Goal: Contribute content: Contribute content

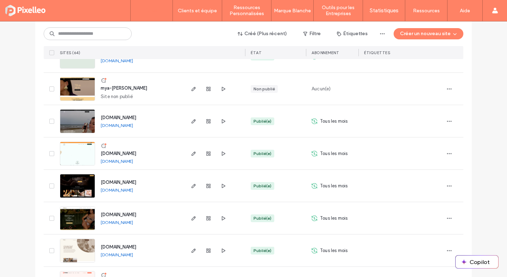
scroll to position [1488, 0]
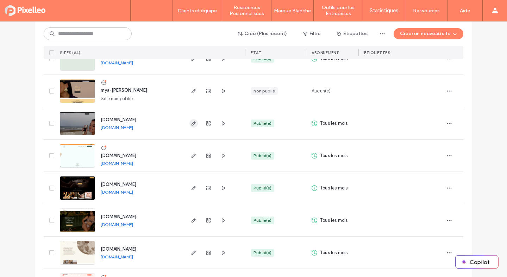
click at [193, 121] on icon "button" at bounding box center [194, 124] width 6 height 6
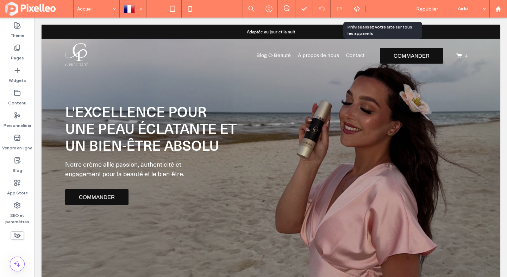
click at [377, 6] on span "Aperçu" at bounding box center [379, 9] width 16 height 6
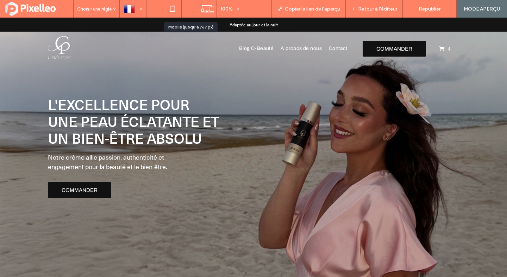
click at [191, 8] on icon at bounding box center [190, 9] width 14 height 14
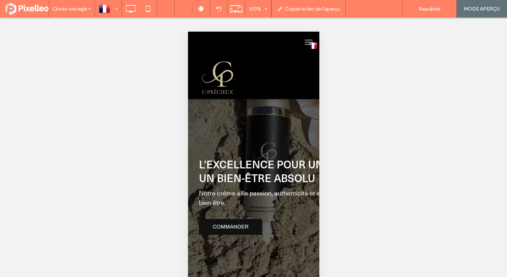
click at [361, 9] on span "Retour à l'éditeur" at bounding box center [377, 9] width 39 height 6
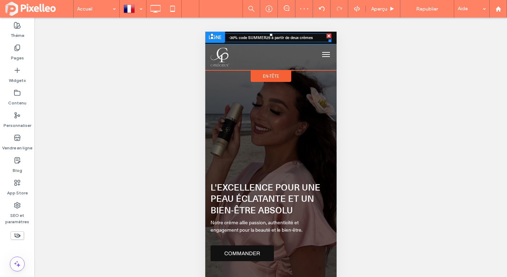
click at [288, 37] on li "-30% code SUMMER25 à partir de deux crèmes Écrivez votre légende ici Bouton" at bounding box center [270, 37] width 121 height 9
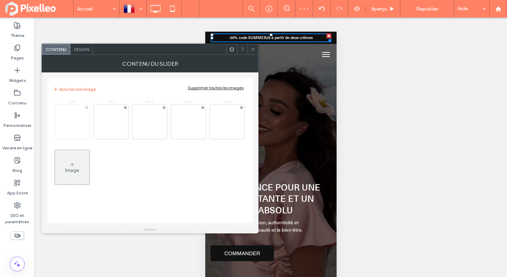
click at [74, 118] on img at bounding box center [72, 121] width 45 height 13
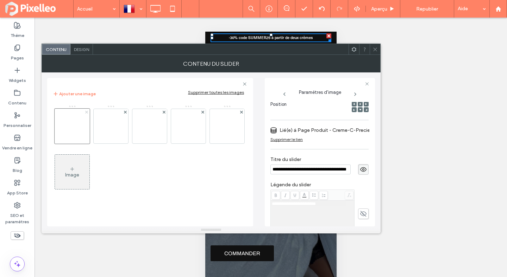
click at [86, 111] on use at bounding box center [86, 111] width 3 height 3
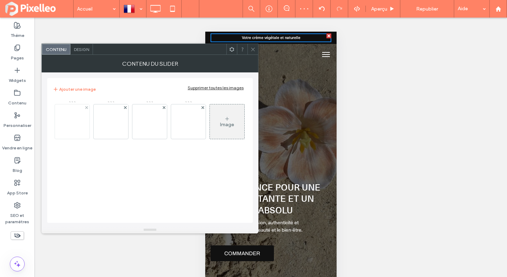
click at [66, 126] on img at bounding box center [72, 121] width 45 height 13
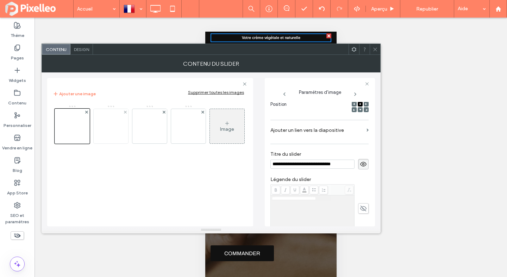
click at [112, 138] on div at bounding box center [111, 126] width 34 height 34
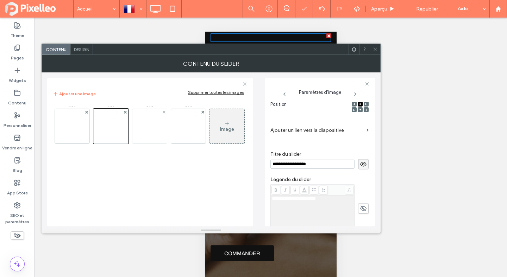
click at [152, 132] on img at bounding box center [149, 126] width 45 height 13
click at [183, 131] on img at bounding box center [188, 126] width 45 height 13
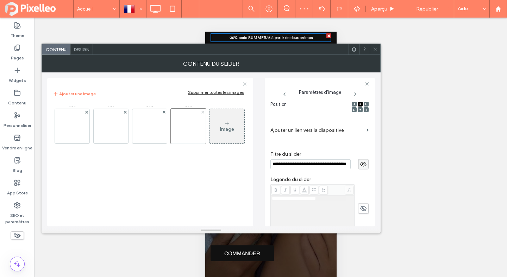
click at [203, 112] on use at bounding box center [202, 111] width 3 height 3
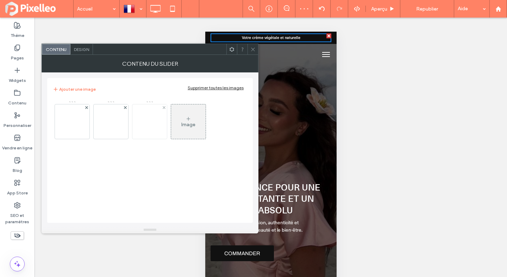
click at [142, 121] on img at bounding box center [149, 121] width 45 height 13
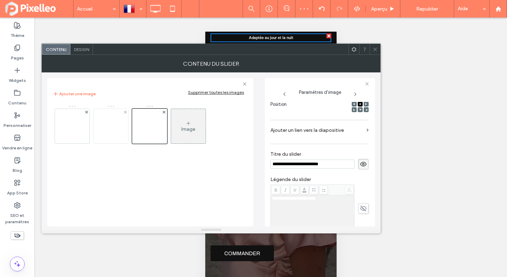
click at [114, 128] on img at bounding box center [110, 126] width 45 height 13
click at [76, 132] on img at bounding box center [72, 126] width 45 height 13
click at [375, 48] on icon at bounding box center [374, 49] width 5 height 5
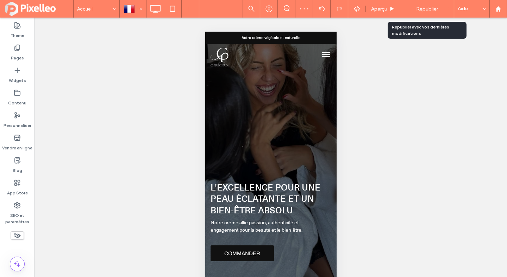
click at [427, 8] on span "Republier" at bounding box center [427, 9] width 22 height 6
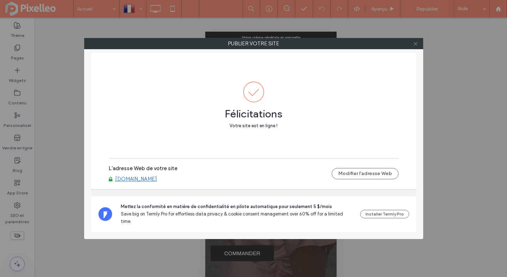
click at [414, 48] on span at bounding box center [415, 43] width 5 height 11
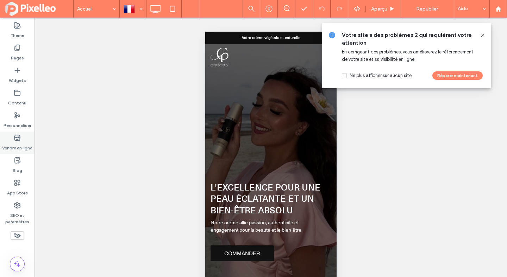
click at [12, 141] on div "Vendre en ligne" at bounding box center [17, 143] width 34 height 23
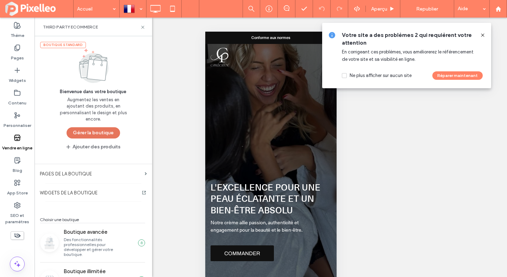
click at [90, 131] on button "Gérer la boutique" at bounding box center [92, 132] width 53 height 11
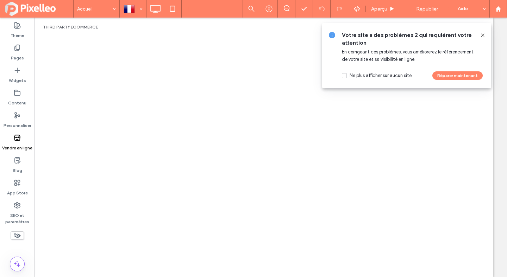
click at [483, 33] on icon at bounding box center [483, 35] width 6 height 6
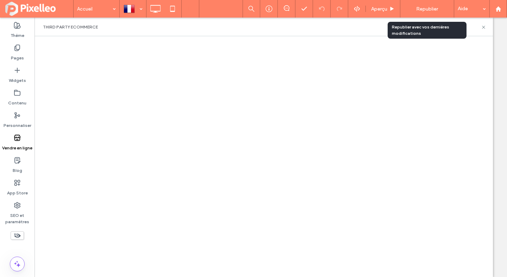
click at [420, 9] on span "Republier" at bounding box center [427, 9] width 22 height 6
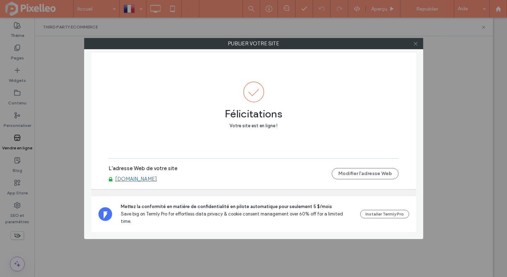
click at [415, 42] on icon at bounding box center [415, 43] width 5 height 5
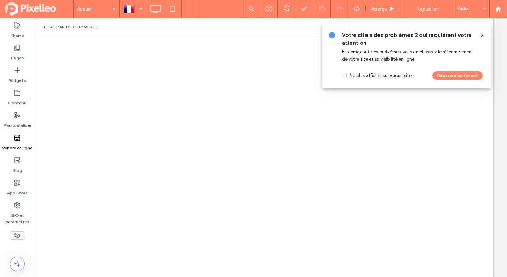
click at [483, 36] on icon at bounding box center [483, 35] width 6 height 6
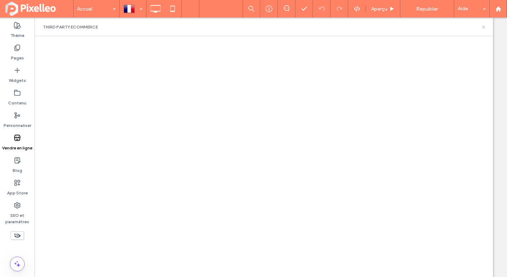
click at [482, 25] on icon at bounding box center [483, 27] width 5 height 5
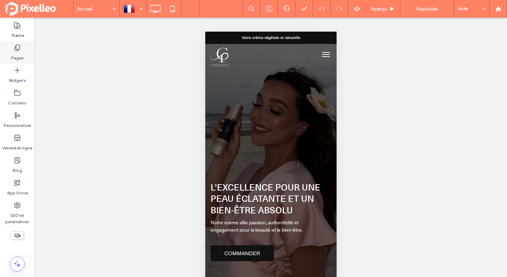
click at [17, 60] on label "Pages" at bounding box center [17, 56] width 13 height 10
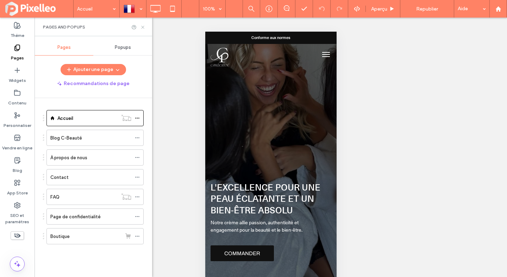
click at [143, 28] on icon at bounding box center [142, 27] width 5 height 5
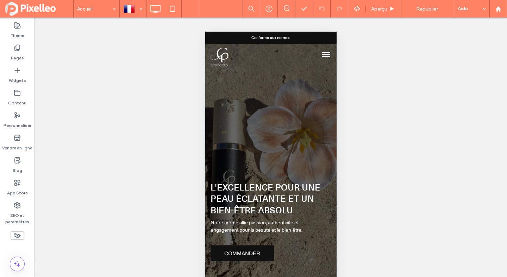
click at [327, 54] on button "menu" at bounding box center [325, 54] width 14 height 14
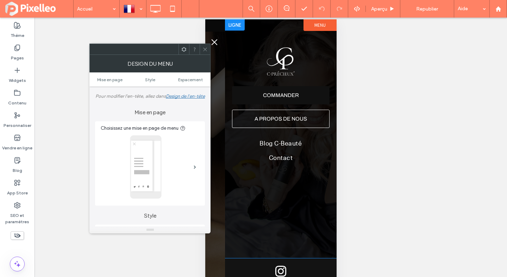
scroll to position [14, 0]
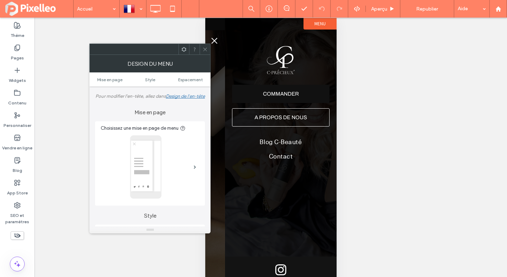
click at [205, 49] on use at bounding box center [205, 49] width 4 height 4
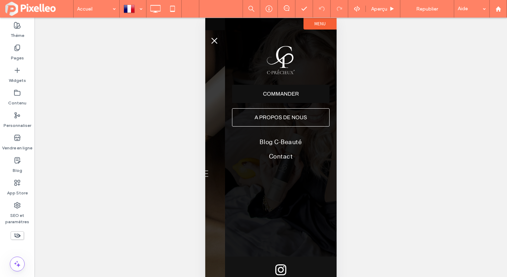
click at [217, 40] on button "menu" at bounding box center [214, 41] width 14 height 14
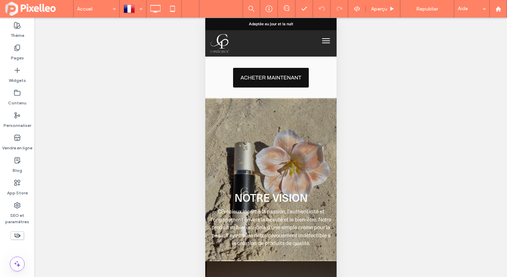
scroll to position [0, 0]
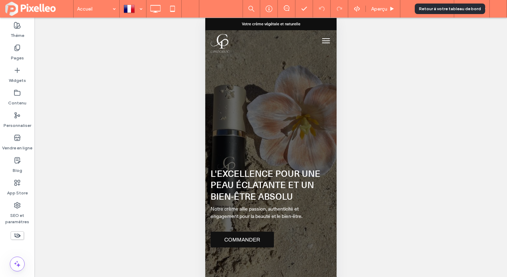
click at [500, 8] on icon at bounding box center [498, 9] width 6 height 6
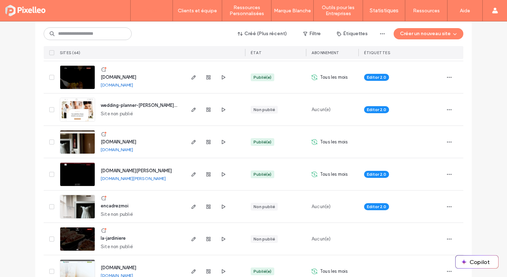
scroll to position [840, 0]
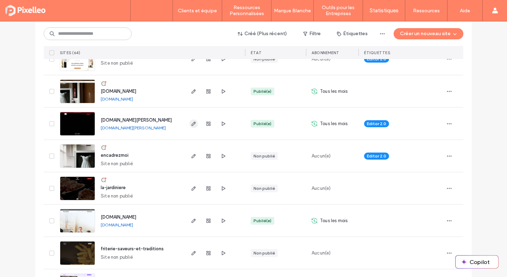
click at [192, 125] on icon "button" at bounding box center [194, 124] width 6 height 6
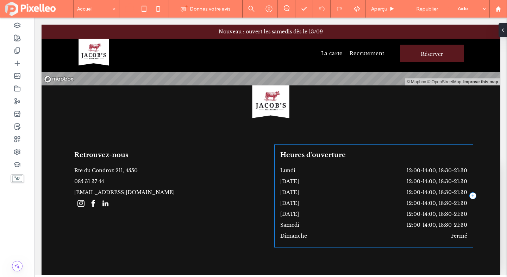
scroll to position [2653, 0]
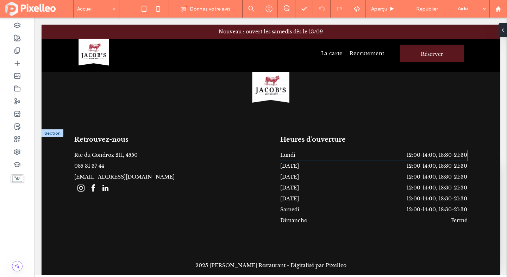
click at [459, 152] on span "12:00-14:00, 18:30-21:30" at bounding box center [436, 155] width 61 height 6
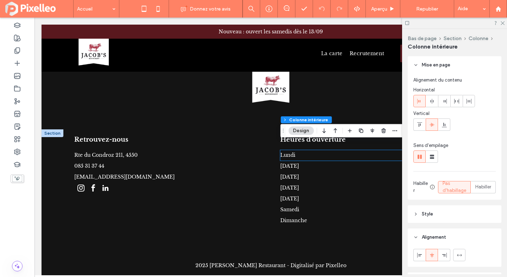
click at [459, 152] on span "12:00-14:00, 18:30-21:30" at bounding box center [436, 155] width 61 height 6
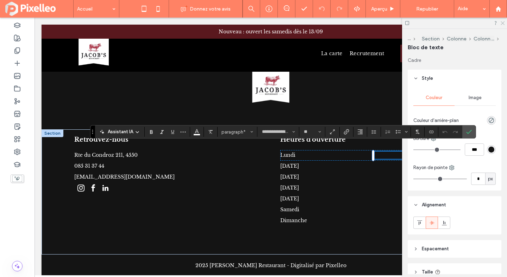
click at [502, 22] on icon at bounding box center [502, 22] width 5 height 5
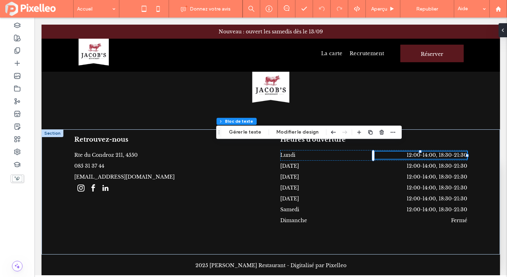
click at [454, 152] on span "12:00-14:00, 18:30-21:30" at bounding box center [436, 155] width 61 height 6
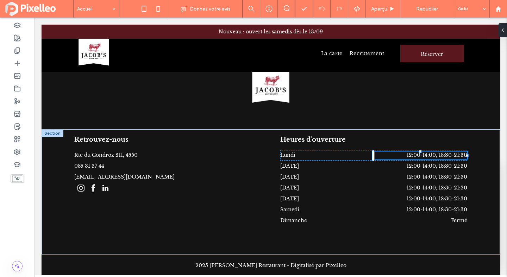
type input "**********"
type input "**"
click at [454, 153] on span "**********" at bounding box center [445, 155] width 43 height 5
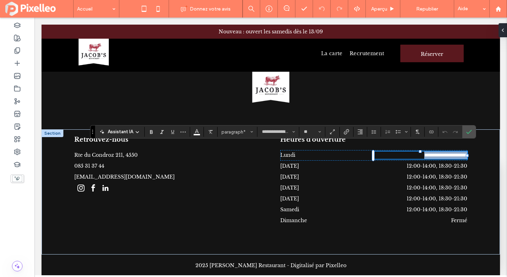
click at [458, 153] on span "**********" at bounding box center [445, 155] width 43 height 5
click at [464, 153] on span "**********" at bounding box center [445, 155] width 43 height 5
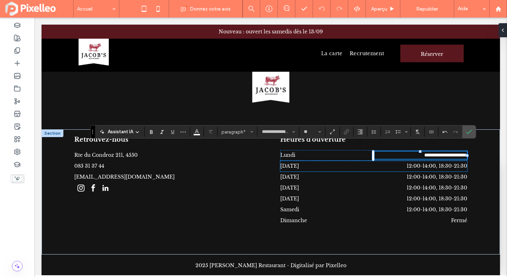
click at [458, 163] on span "12:00-14:00, 18:30-21:30" at bounding box center [436, 166] width 61 height 6
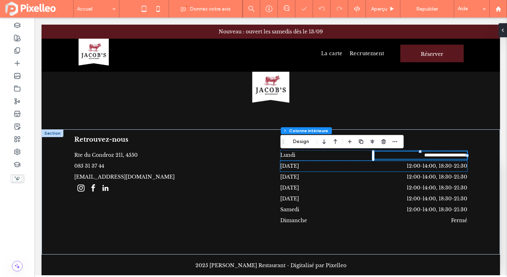
click at [458, 163] on span "12:00-14:00, 18:30-21:30" at bounding box center [436, 166] width 61 height 6
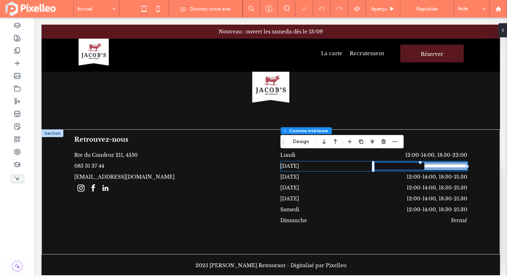
click at [458, 163] on div "**********" at bounding box center [420, 166] width 93 height 7
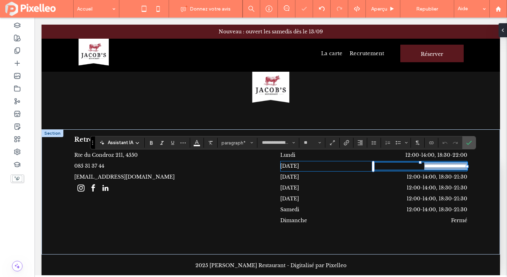
click at [458, 164] on span "**********" at bounding box center [445, 166] width 43 height 5
click at [463, 164] on span "**********" at bounding box center [445, 166] width 43 height 5
click at [455, 174] on span "12:00-14:00, 18:30-21:30" at bounding box center [436, 177] width 61 height 6
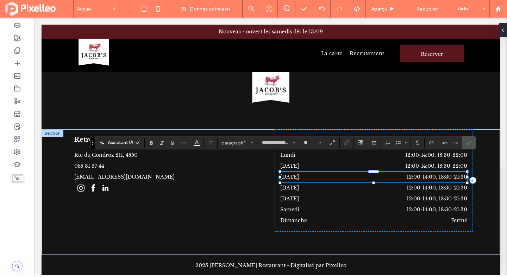
click at [455, 174] on span "12:00-14:00, 18:30-21:30" at bounding box center [436, 177] width 61 height 6
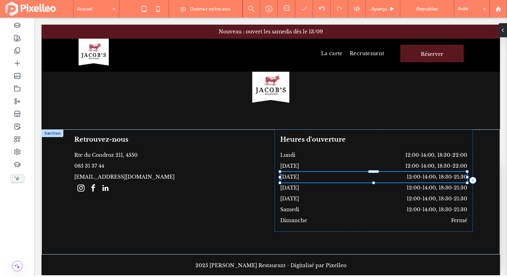
type input "**********"
type input "**"
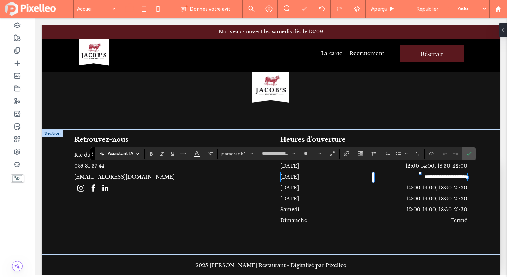
click at [459, 175] on span "**********" at bounding box center [445, 177] width 43 height 5
click at [464, 175] on span "**********" at bounding box center [445, 177] width 43 height 5
click at [454, 185] on span "12:00-14:00, 18:30-21:30" at bounding box center [436, 188] width 61 height 6
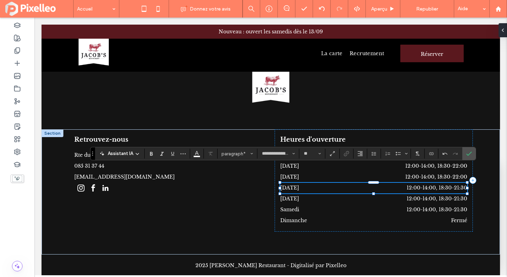
click at [454, 185] on span "12:00-14:00, 18:30-21:30" at bounding box center [436, 188] width 61 height 6
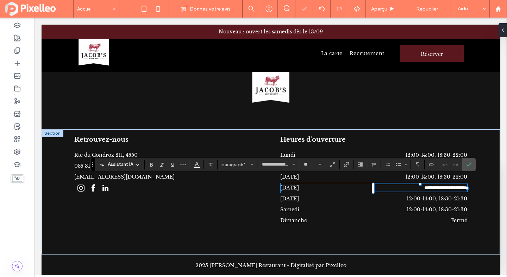
click at [458, 185] on span "**********" at bounding box center [445, 187] width 43 height 5
click at [464, 185] on span "**********" at bounding box center [445, 187] width 43 height 5
click at [456, 196] on span "12:00-14:00, 18:30-21:30" at bounding box center [436, 199] width 61 height 6
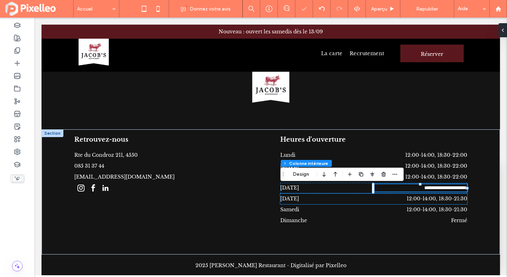
click at [456, 196] on span "12:00-14:00, 18:30-21:30" at bounding box center [436, 199] width 61 height 6
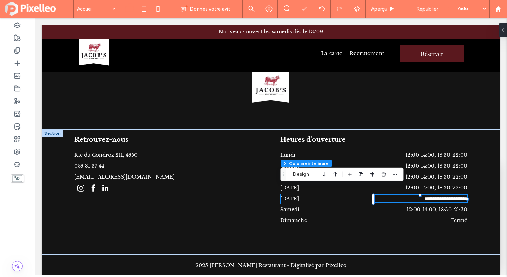
click at [456, 195] on div "**********" at bounding box center [420, 198] width 93 height 7
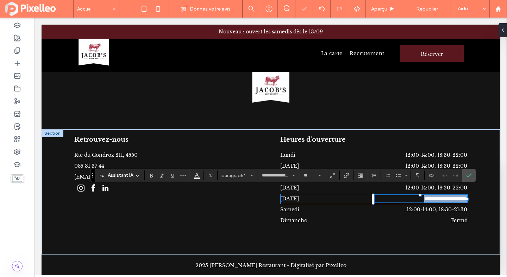
click at [459, 196] on span "**********" at bounding box center [445, 198] width 43 height 5
click at [462, 196] on span "**********" at bounding box center [445, 198] width 43 height 5
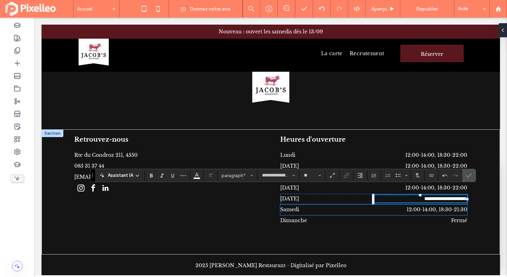
click at [459, 207] on span "12:00-14:00, 18:30-21:30" at bounding box center [436, 210] width 61 height 6
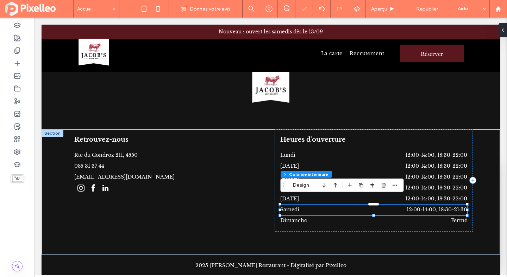
click at [459, 207] on span "12:00-14:00, 18:30-21:30" at bounding box center [436, 210] width 61 height 6
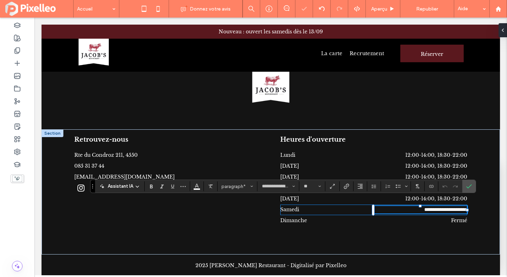
click at [458, 207] on span "**********" at bounding box center [445, 209] width 43 height 5
click at [462, 207] on span "**********" at bounding box center [445, 209] width 43 height 5
click at [469, 183] on span "Confirmer" at bounding box center [469, 186] width 6 height 12
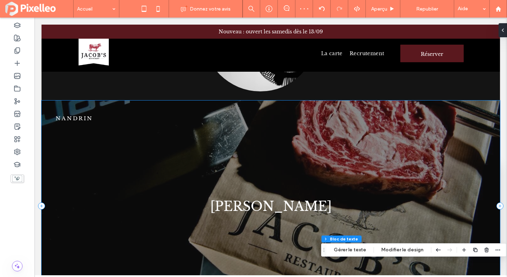
scroll to position [559, 0]
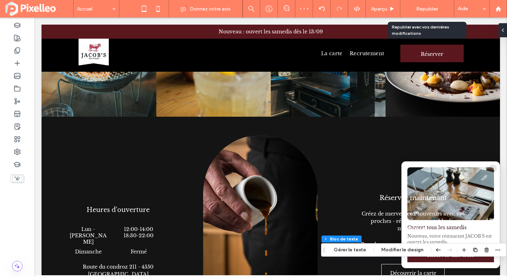
click at [421, 8] on span "Republier" at bounding box center [427, 9] width 22 height 6
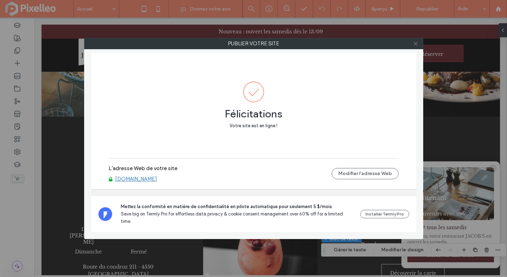
click at [414, 45] on icon at bounding box center [415, 43] width 5 height 5
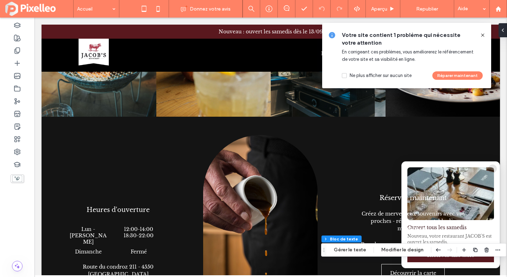
click at [481, 34] on icon at bounding box center [483, 35] width 6 height 6
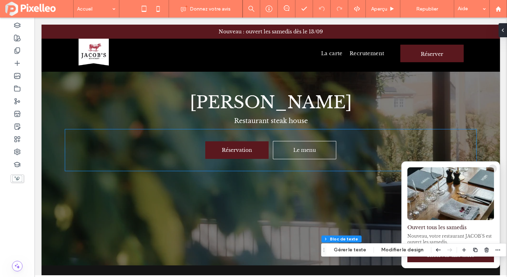
scroll to position [0, 0]
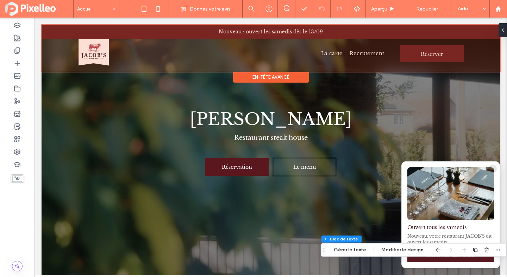
click at [336, 55] on div at bounding box center [271, 48] width 458 height 47
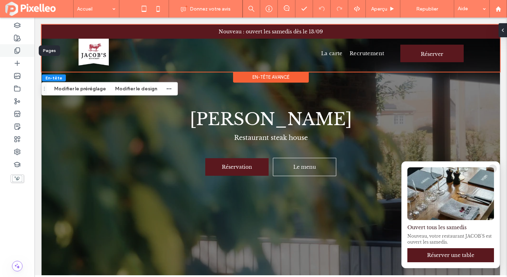
click at [15, 52] on icon at bounding box center [17, 50] width 7 height 7
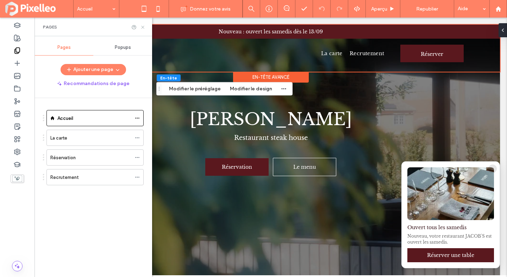
click at [144, 25] on icon at bounding box center [142, 27] width 5 height 5
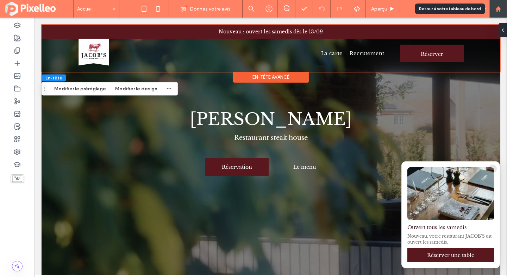
click at [497, 9] on use at bounding box center [497, 8] width 5 height 5
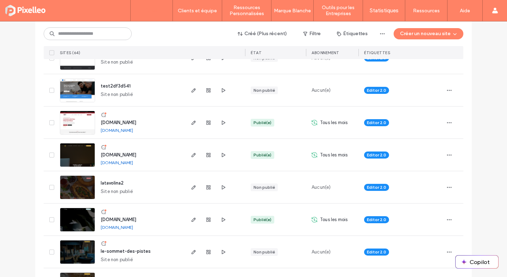
scroll to position [275, 0]
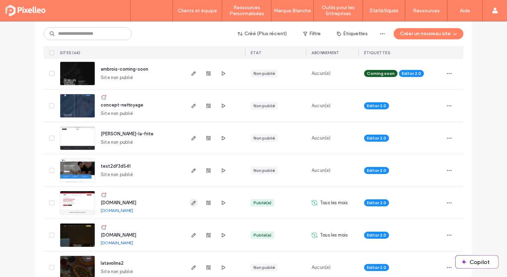
click at [191, 204] on icon "button" at bounding box center [194, 203] width 6 height 6
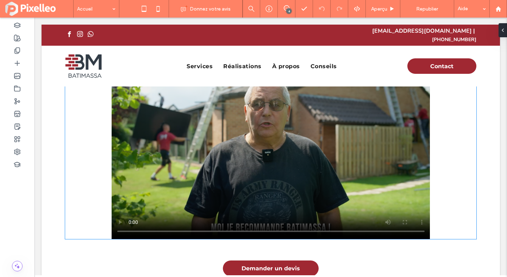
click at [268, 151] on video at bounding box center [271, 151] width 318 height 176
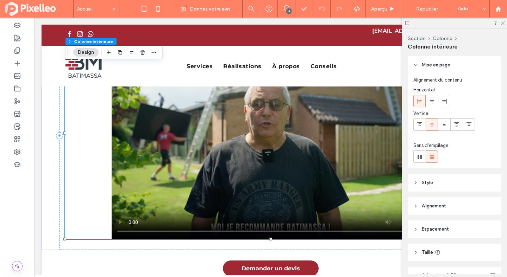
click at [268, 151] on video at bounding box center [271, 151] width 318 height 176
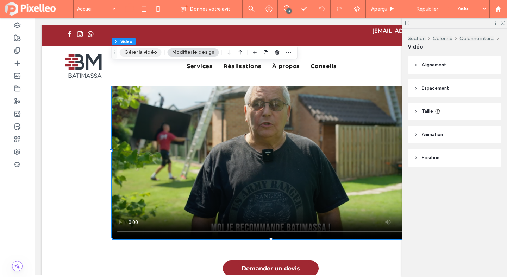
click at [150, 52] on button "Gérer la vidéo" at bounding box center [141, 52] width 42 height 8
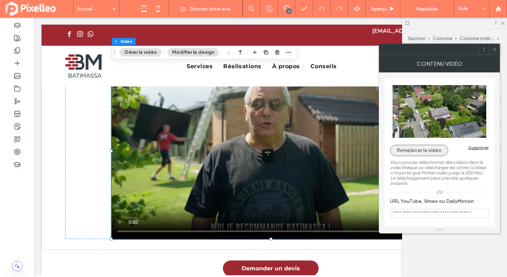
click at [413, 148] on button "Remplacer la vidéo" at bounding box center [419, 150] width 58 height 11
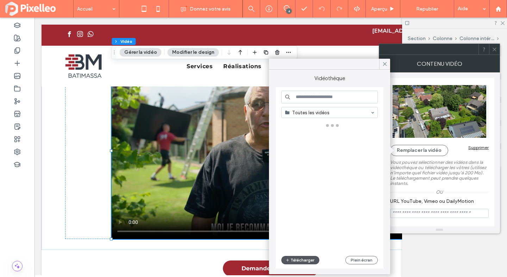
click at [296, 258] on button "Télécharger" at bounding box center [300, 260] width 38 height 8
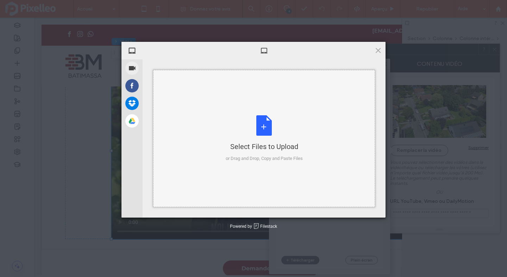
click at [280, 127] on div "Select Files to Upload or Drag and Drop, Copy and Paste Files" at bounding box center [264, 138] width 77 height 47
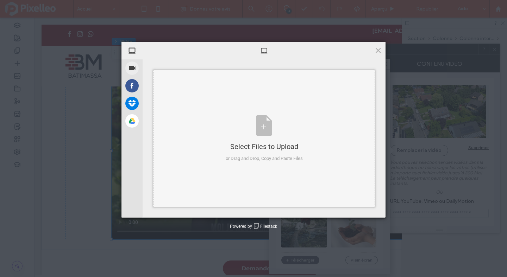
type input "**********"
click at [261, 134] on div "Select Files to Upload or Drag and Drop, Copy and Paste Files" at bounding box center [264, 138] width 77 height 47
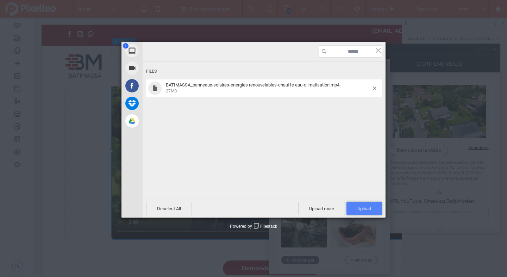
click at [356, 208] on span "Upload 1" at bounding box center [364, 208] width 36 height 13
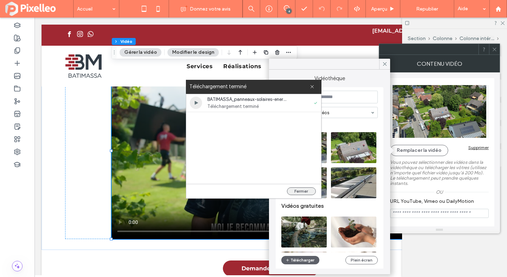
click at [304, 192] on button "Fermer" at bounding box center [301, 192] width 29 height 8
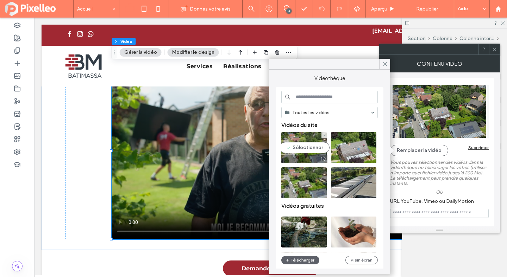
click at [306, 145] on video at bounding box center [303, 147] width 45 height 31
type input "**********"
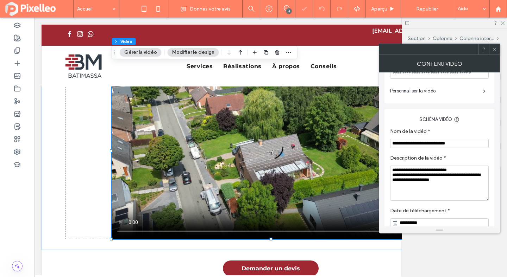
scroll to position [137, 0]
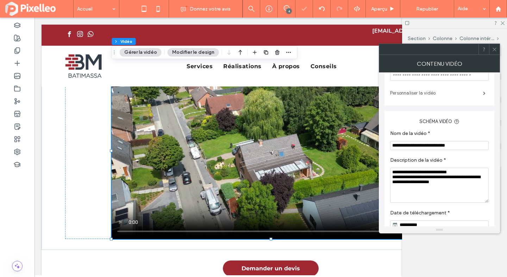
click at [427, 100] on label "Personnaliser la vidéo" at bounding box center [436, 93] width 93 height 14
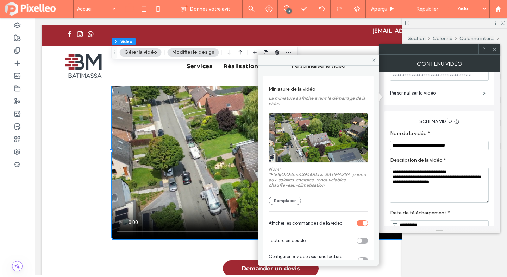
scroll to position [13, 0]
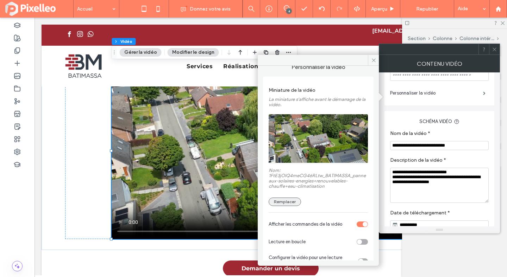
click at [295, 202] on button "Remplacer" at bounding box center [284, 202] width 32 height 8
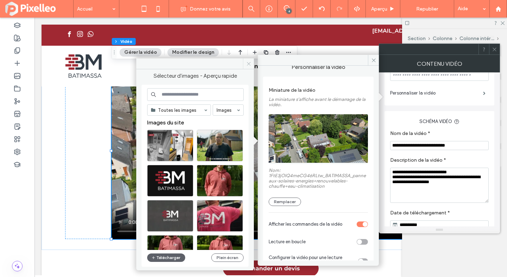
click at [248, 64] on use at bounding box center [249, 64] width 4 height 4
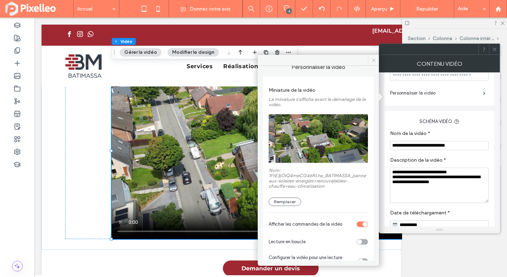
click at [372, 61] on icon at bounding box center [373, 60] width 5 height 5
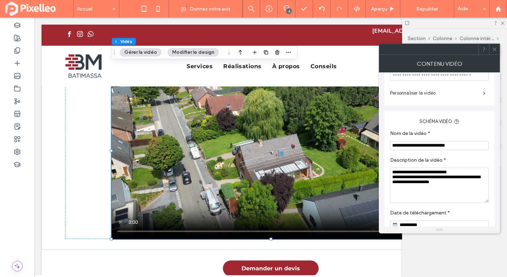
click at [494, 50] on icon at bounding box center [493, 49] width 5 height 5
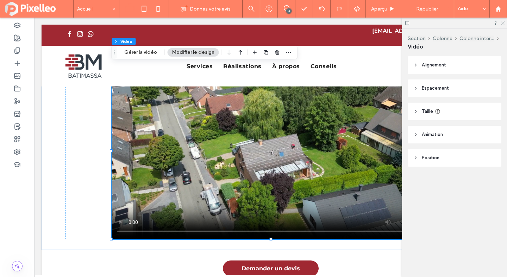
click at [501, 23] on icon at bounding box center [502, 22] width 5 height 5
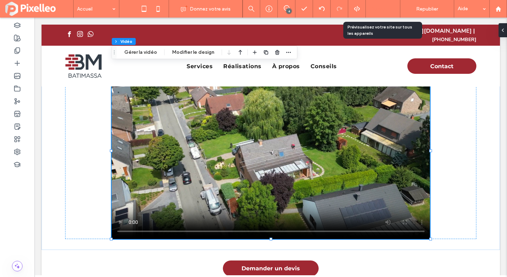
click at [388, 7] on div "Aperçu" at bounding box center [383, 9] width 34 height 6
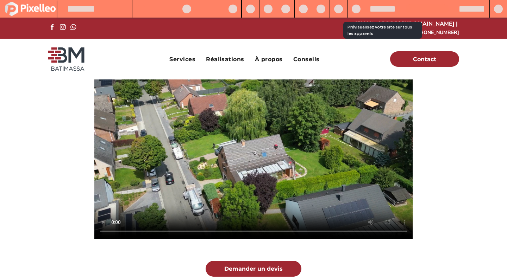
scroll to position [554, 0]
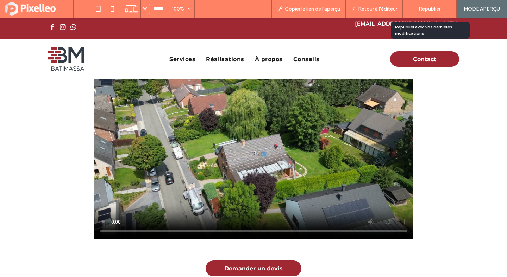
click at [421, 9] on span "Republier" at bounding box center [429, 9] width 22 height 6
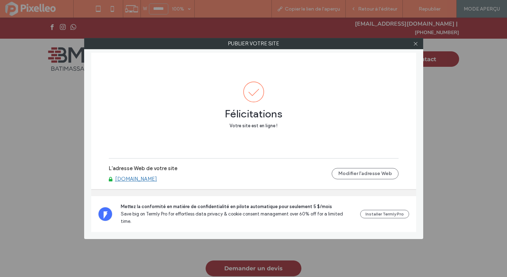
click at [155, 182] on link "[DOMAIN_NAME]" at bounding box center [136, 179] width 42 height 6
click at [415, 43] on icon at bounding box center [415, 43] width 5 height 5
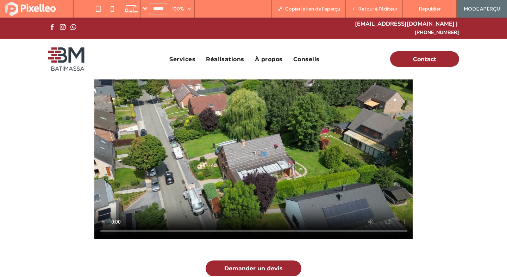
click at [334, 138] on video at bounding box center [253, 151] width 318 height 176
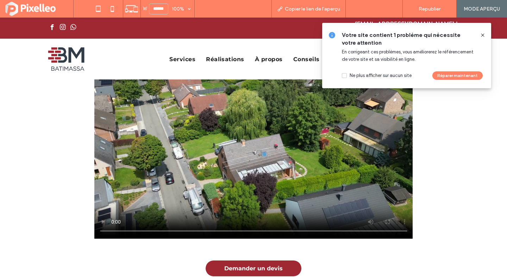
click at [377, 12] on div "Retour à l'éditeur" at bounding box center [373, 9] width 57 height 18
click at [480, 33] on icon at bounding box center [483, 35] width 6 height 6
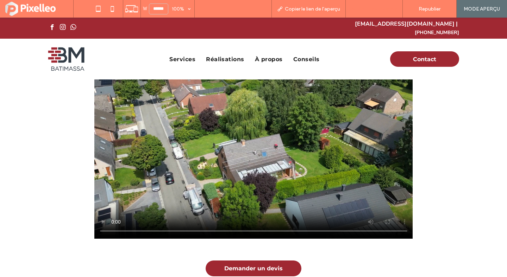
click at [375, 5] on div "Retour à l'éditeur" at bounding box center [373, 9] width 57 height 18
click at [363, 8] on span "Retour à l'éditeur" at bounding box center [377, 9] width 39 height 6
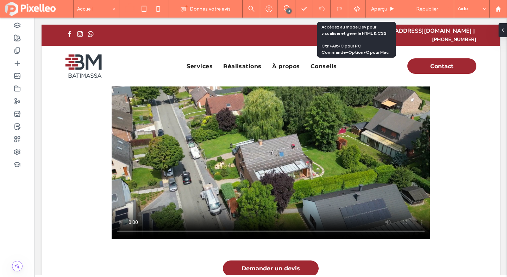
scroll to position [555, 0]
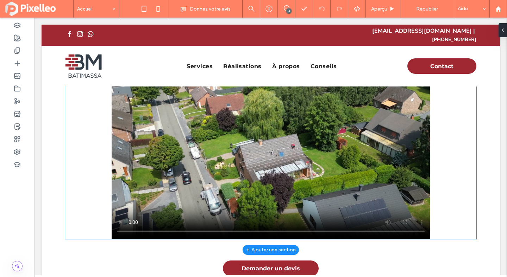
click at [317, 146] on video at bounding box center [271, 151] width 318 height 176
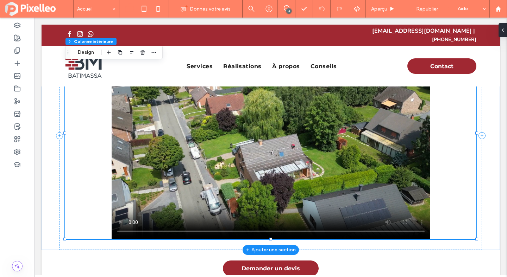
click at [317, 146] on video at bounding box center [271, 151] width 318 height 176
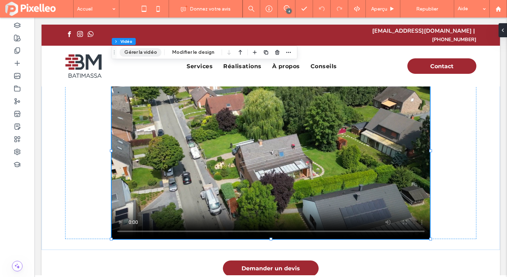
click at [147, 54] on button "Gérer la vidéo" at bounding box center [141, 52] width 42 height 8
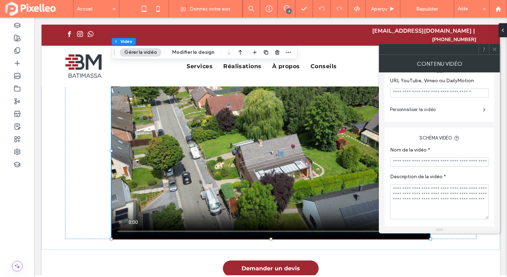
scroll to position [119, 0]
click at [442, 116] on label "Personnaliser la vidéo" at bounding box center [436, 112] width 93 height 14
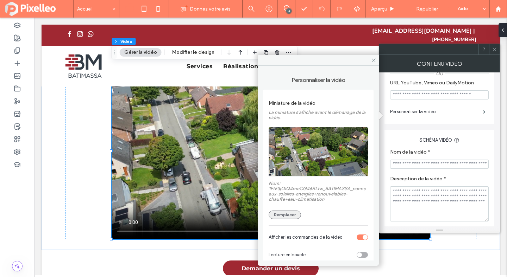
click at [282, 219] on button "Remplacer" at bounding box center [284, 215] width 32 height 8
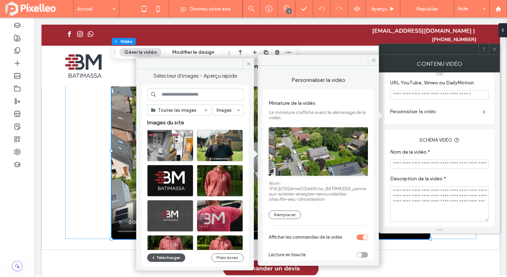
click at [166, 256] on button "Télécharger" at bounding box center [166, 258] width 38 height 8
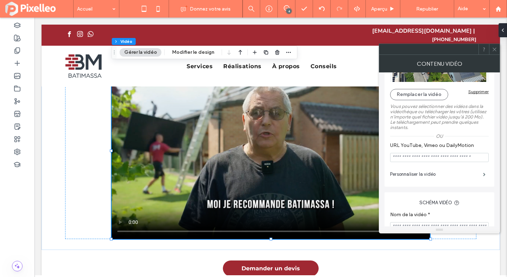
scroll to position [66, 0]
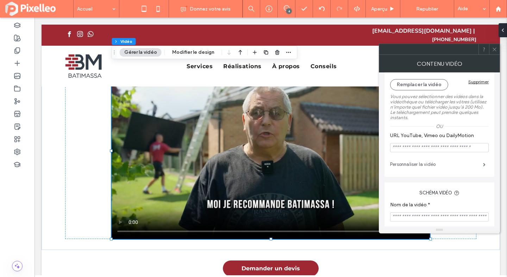
click at [417, 167] on label "Personnaliser la vidéo" at bounding box center [436, 165] width 93 height 14
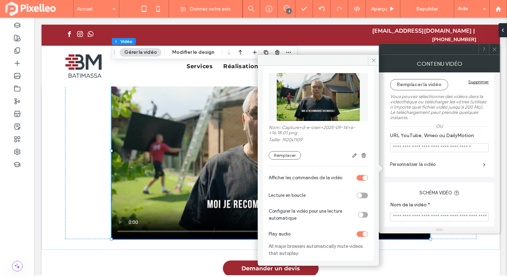
scroll to position [0, 0]
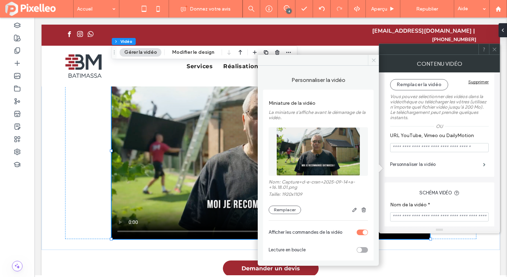
click at [372, 61] on icon at bounding box center [373, 60] width 5 height 5
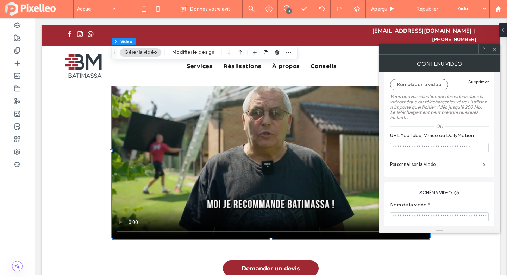
click at [496, 49] on icon at bounding box center [493, 49] width 5 height 5
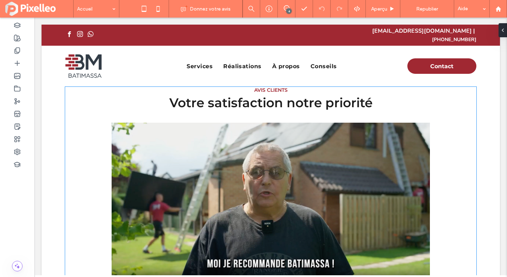
scroll to position [495, 0]
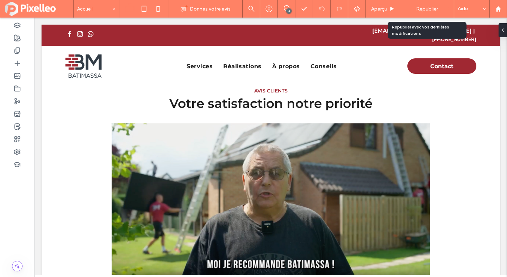
click at [432, 10] on span "Republier" at bounding box center [427, 9] width 22 height 6
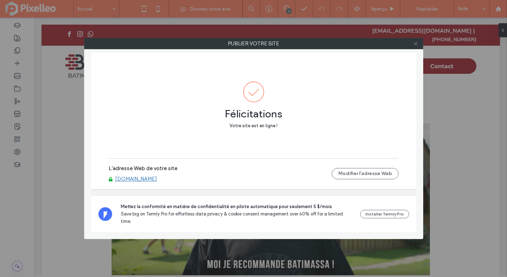
click at [416, 42] on icon at bounding box center [415, 43] width 5 height 5
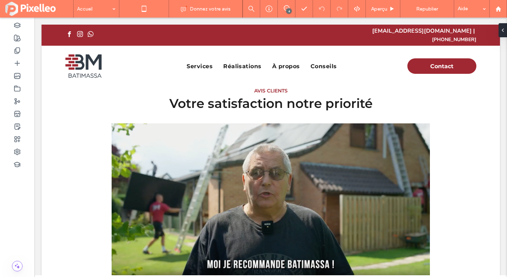
click at [155, 12] on icon at bounding box center [158, 9] width 14 height 14
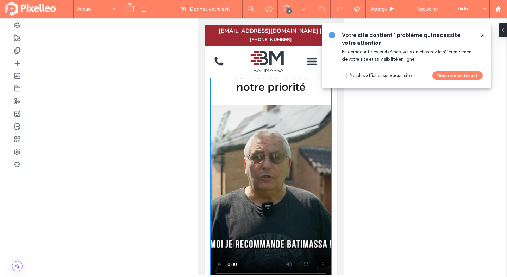
scroll to position [1280, 0]
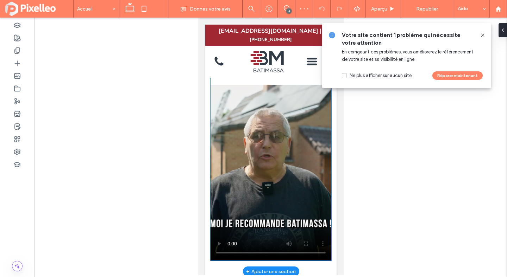
click at [267, 158] on video at bounding box center [270, 173] width 121 height 176
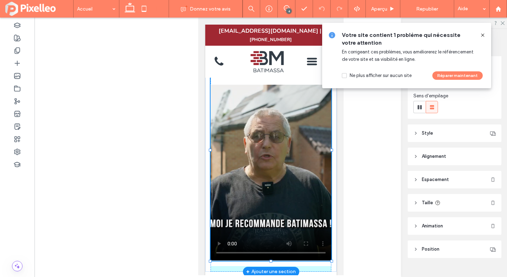
scroll to position [62, 0]
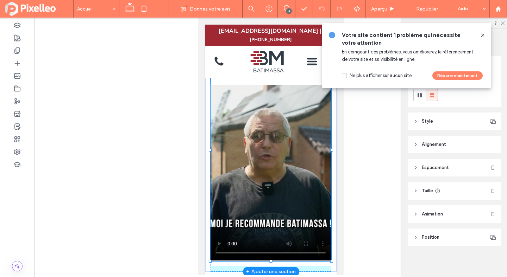
click at [272, 225] on div "AVIS CLIENTS Votre satisfaction notre priorité" at bounding box center [270, 149] width 131 height 243
click at [270, 227] on div "AVIS CLIENTS Votre satisfaction notre priorité" at bounding box center [270, 149] width 131 height 243
click at [482, 34] on icon at bounding box center [483, 35] width 6 height 6
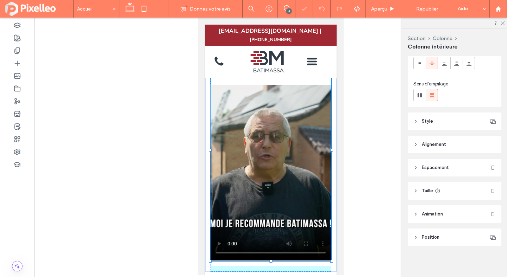
type input "***"
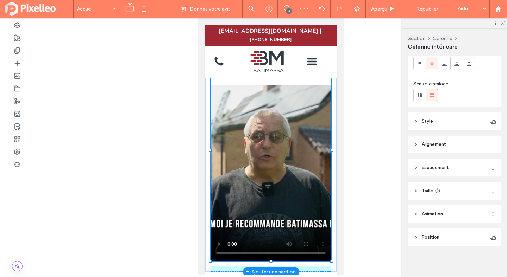
click at [271, 231] on div "AVIS CLIENTS Votre satisfaction notre priorité" at bounding box center [270, 149] width 131 height 243
click at [322, 163] on video at bounding box center [270, 173] width 121 height 176
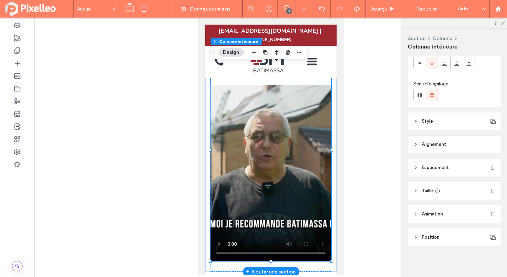
click at [322, 163] on video at bounding box center [270, 173] width 121 height 176
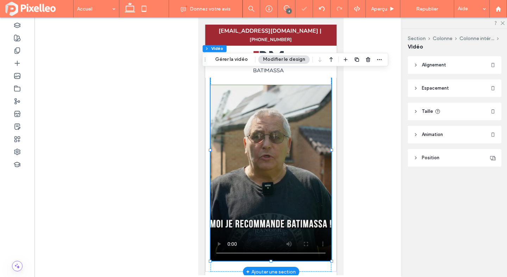
click at [322, 163] on video at bounding box center [270, 173] width 121 height 176
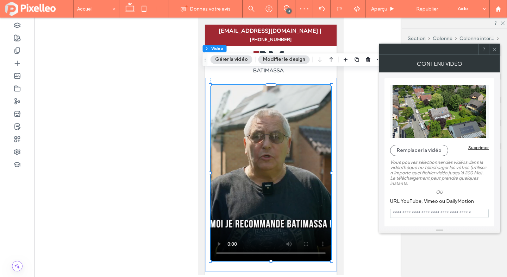
click at [494, 49] on icon at bounding box center [493, 49] width 5 height 5
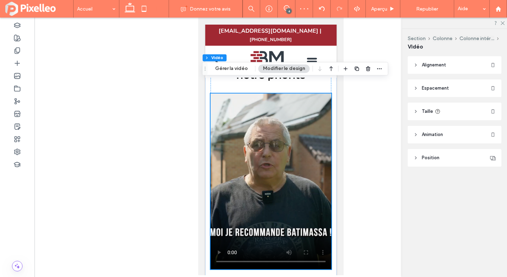
scroll to position [1271, 0]
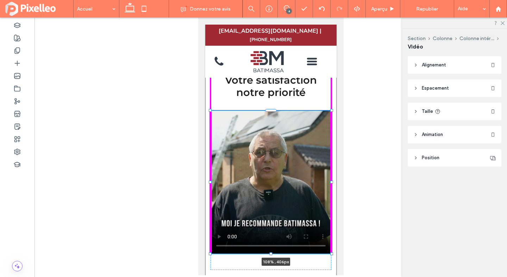
drag, startPoint x: 331, startPoint y: 256, endPoint x: 336, endPoint y: 240, distance: 17.1
click at [336, 240] on div "AVIS CLIENTS Votre satisfaction notre priorité 108% , 406px" at bounding box center [270, 159] width 131 height 243
type input "***"
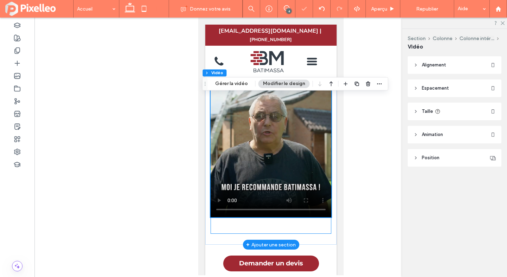
scroll to position [1337, 0]
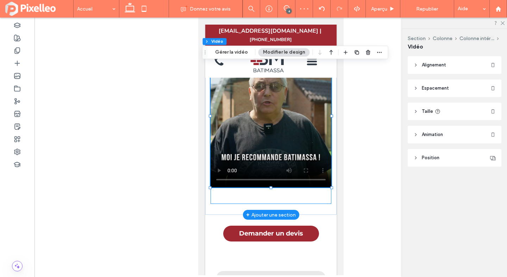
click at [268, 185] on div "AVIS CLIENTS Votre satisfaction notre priorité 108% , 406px" at bounding box center [270, 93] width 121 height 222
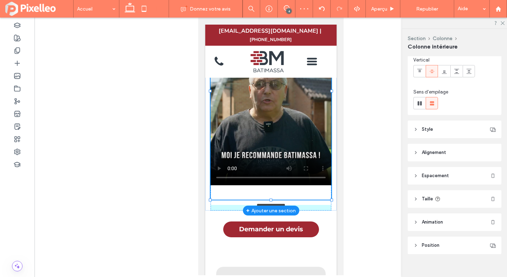
scroll to position [62, 0]
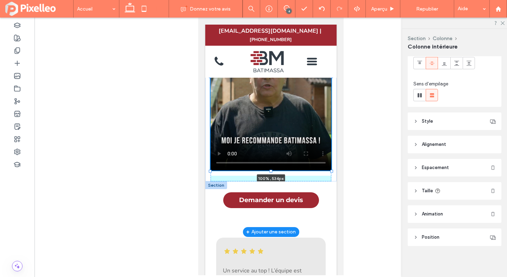
drag, startPoint x: 271, startPoint y: 191, endPoint x: 271, endPoint y: 174, distance: 16.9
type input "***"
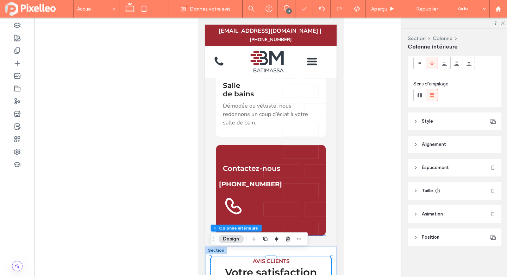
scroll to position [1099, 0]
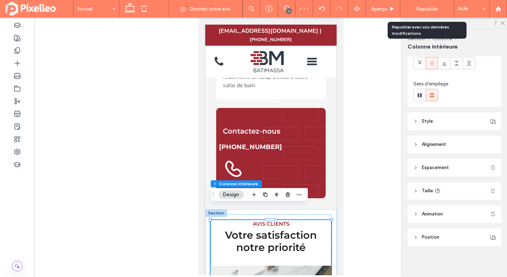
click at [433, 11] on span "Republier" at bounding box center [427, 9] width 22 height 6
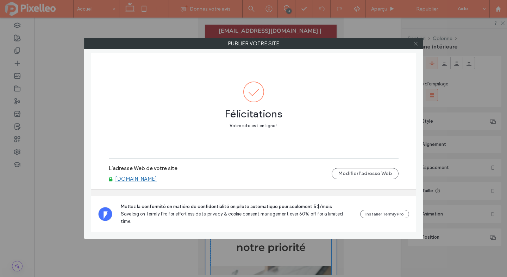
click at [414, 44] on icon at bounding box center [415, 43] width 5 height 5
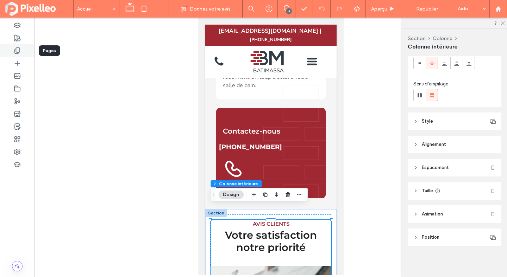
click at [6, 53] on div at bounding box center [17, 50] width 34 height 13
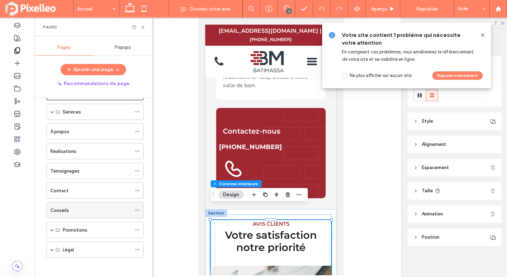
scroll to position [28, 0]
click at [69, 202] on div "Conseils" at bounding box center [90, 208] width 81 height 15
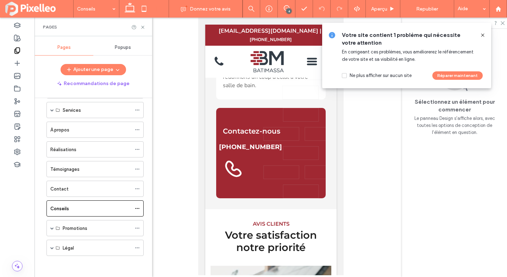
click at [74, 189] on div at bounding box center [253, 138] width 507 height 277
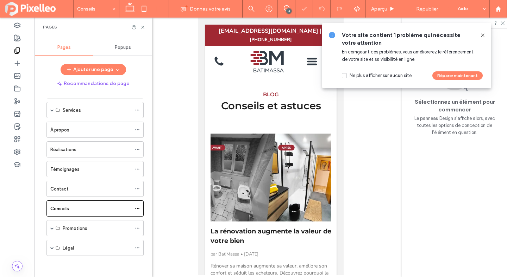
click at [74, 189] on div "Contact" at bounding box center [90, 188] width 81 height 7
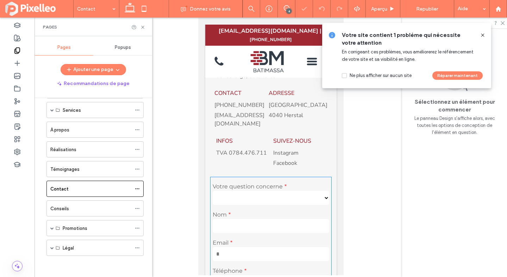
scroll to position [185, 0]
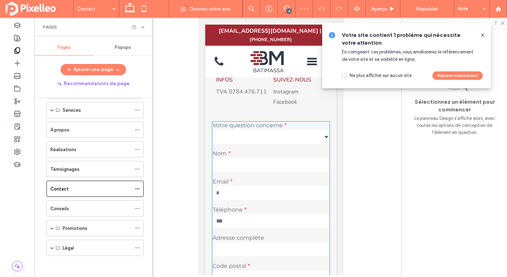
click at [267, 191] on input "email" at bounding box center [270, 193] width 116 height 14
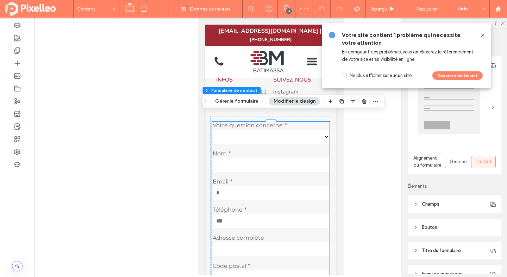
type input "*"
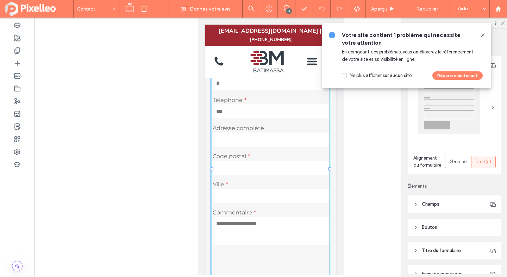
drag, startPoint x: 329, startPoint y: 160, endPoint x: 369, endPoint y: 160, distance: 40.8
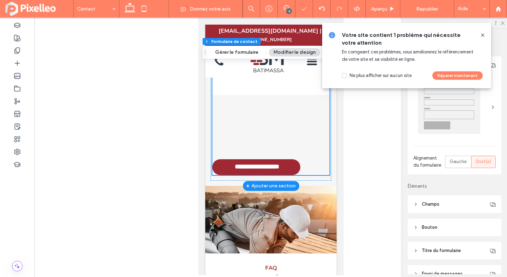
scroll to position [540, 0]
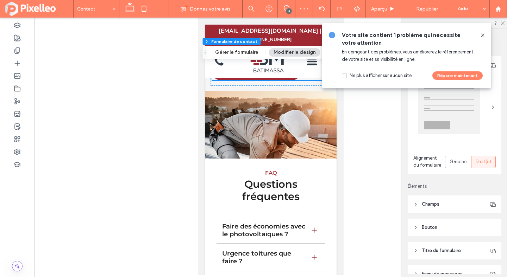
click at [482, 33] on icon at bounding box center [483, 35] width 6 height 6
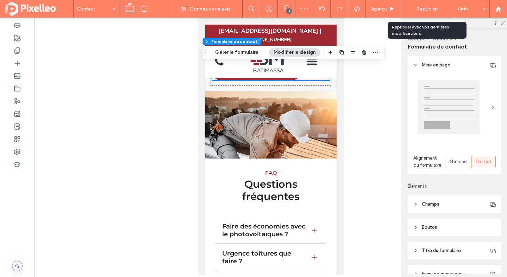
click at [423, 8] on span "Republier" at bounding box center [427, 9] width 22 height 6
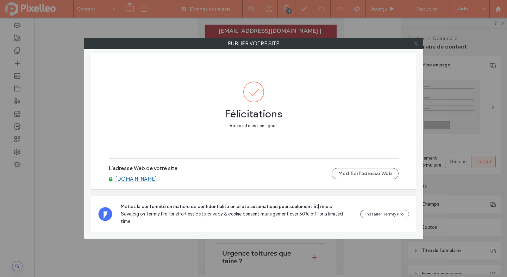
click at [416, 40] on span at bounding box center [415, 43] width 5 height 11
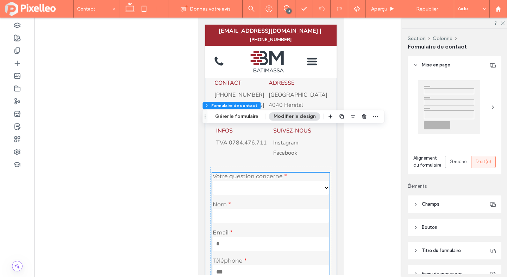
scroll to position [0, 0]
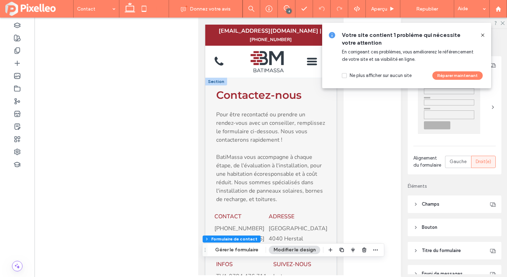
click at [481, 36] on use at bounding box center [482, 34] width 3 height 3
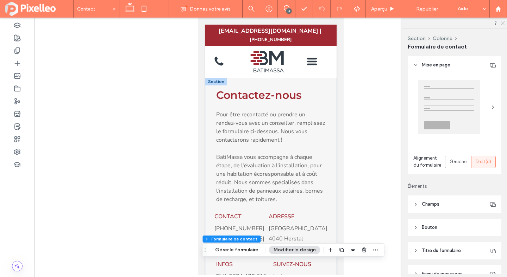
click at [501, 22] on icon at bounding box center [502, 22] width 5 height 5
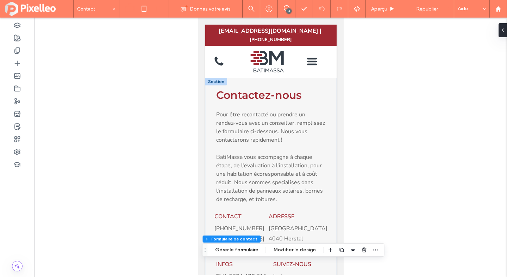
click at [133, 9] on icon at bounding box center [130, 9] width 14 height 14
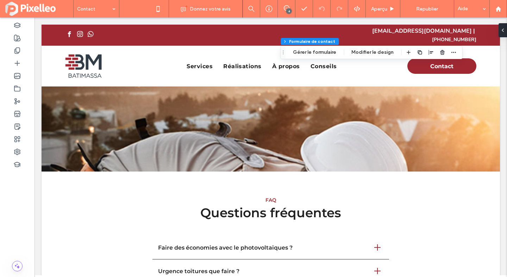
scroll to position [287, 0]
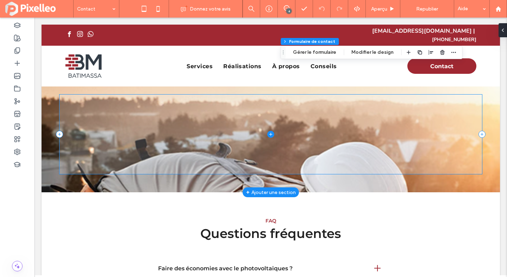
click at [206, 137] on span at bounding box center [270, 135] width 422 height 80
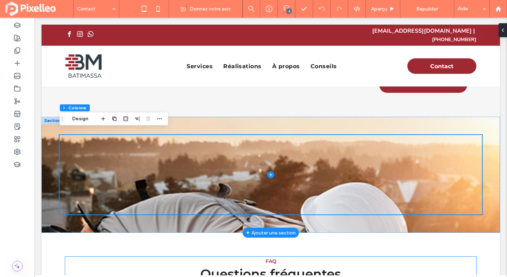
scroll to position [246, 0]
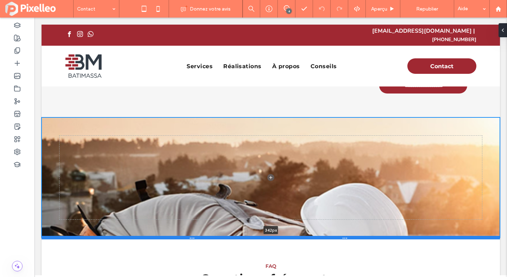
drag, startPoint x: 193, startPoint y: 229, endPoint x: 192, endPoint y: 233, distance: 4.6
click at [192, 236] on div at bounding box center [271, 238] width 458 height 4
type input "***"
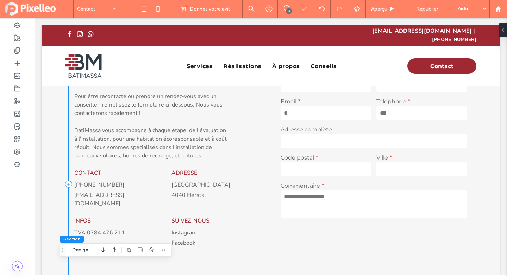
scroll to position [0, 0]
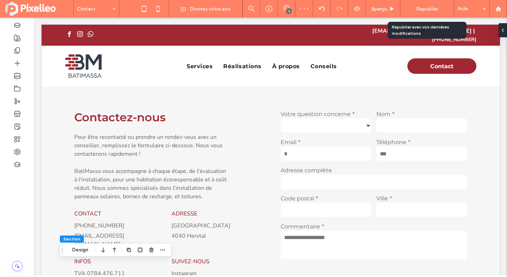
click at [424, 11] on span "Republier" at bounding box center [427, 9] width 22 height 6
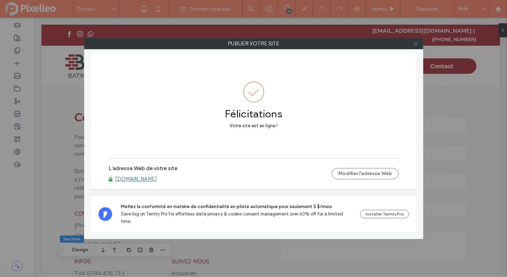
click at [417, 45] on use at bounding box center [415, 44] width 4 height 4
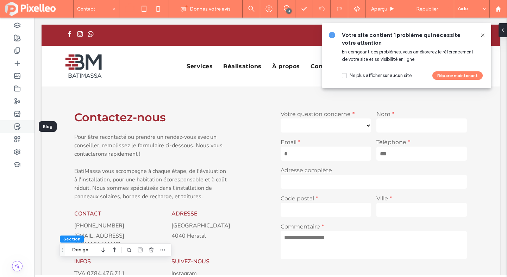
click at [16, 129] on use at bounding box center [17, 127] width 5 height 6
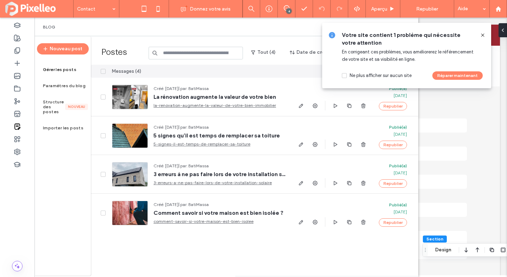
click at [483, 33] on icon at bounding box center [483, 35] width 6 height 6
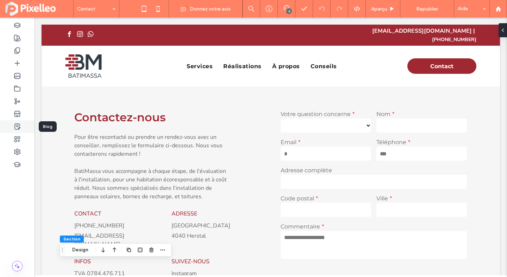
click at [21, 124] on div at bounding box center [17, 126] width 34 height 13
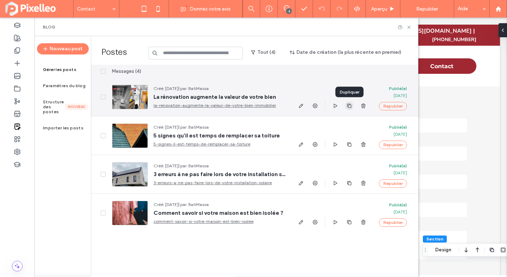
click at [350, 106] on icon "button" at bounding box center [349, 106] width 6 height 6
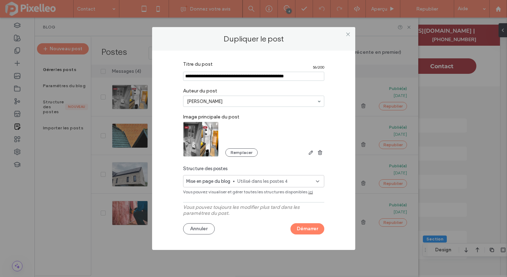
drag, startPoint x: 206, startPoint y: 74, endPoint x: 182, endPoint y: 71, distance: 24.1
click at [182, 71] on div "Titre du post 56 / 200 Auteur du post [PERSON_NAME] Image principale du post Re…" at bounding box center [254, 149] width 182 height 182
type input "**********"
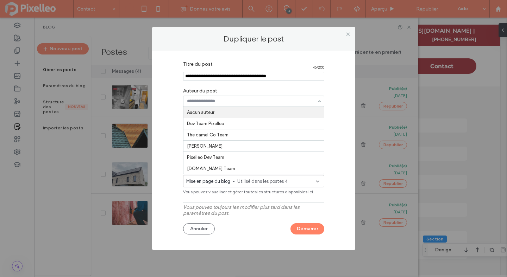
type input "*"
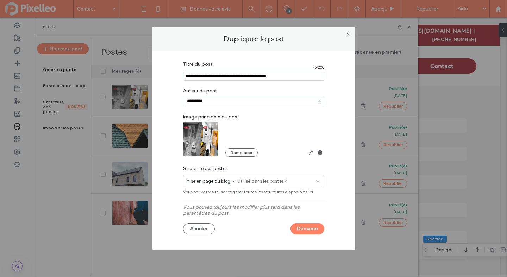
type input "*********"
click at [217, 109] on div "Titre du post 46 / 200 Auteur du post BatiMassa Image principale du post Rempla…" at bounding box center [254, 149] width 182 height 182
click at [266, 183] on span "Utilisé dans les postes 4" at bounding box center [276, 181] width 78 height 7
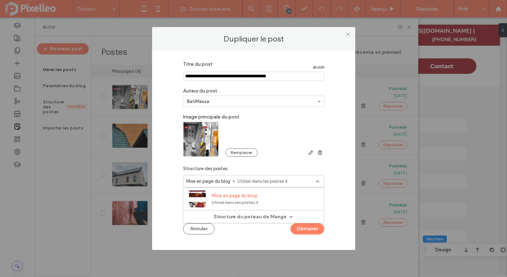
click at [267, 163] on div "Titre du post 46 / 200 Auteur du post BatiMassa Image principale du post Rempla…" at bounding box center [254, 149] width 182 height 182
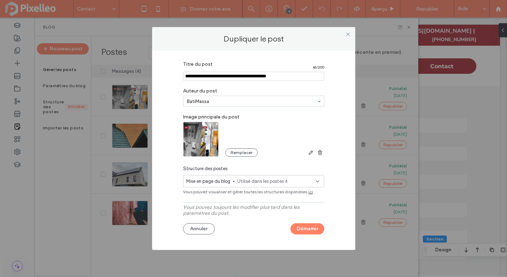
click at [240, 75] on input "Titre du post" at bounding box center [253, 76] width 141 height 9
type input "**********"
click at [302, 228] on button "Démarrer" at bounding box center [307, 228] width 34 height 11
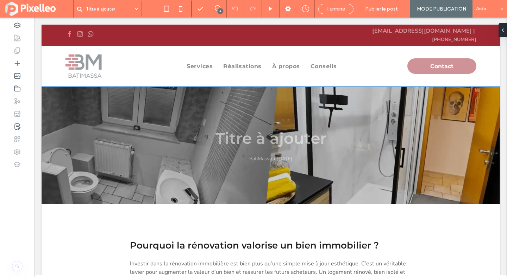
click at [314, 106] on div "Titre à ajouter [GEOGRAPHIC_DATA] • [DATE]" at bounding box center [270, 146] width 422 height 118
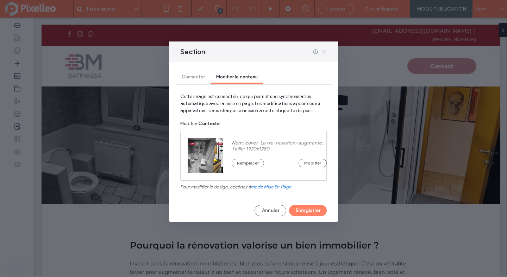
click at [322, 50] on icon at bounding box center [324, 52] width 6 height 6
